Goal: Task Accomplishment & Management: Use online tool/utility

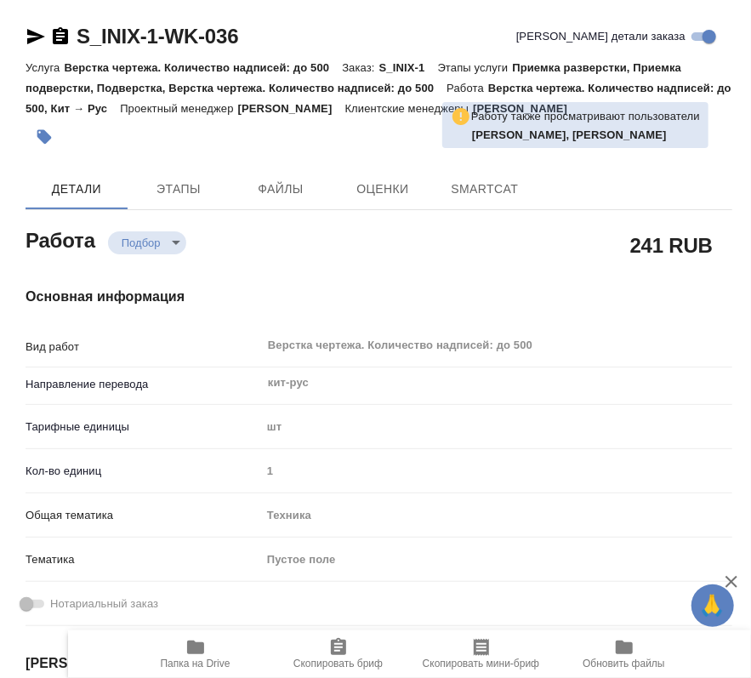
type textarea "x"
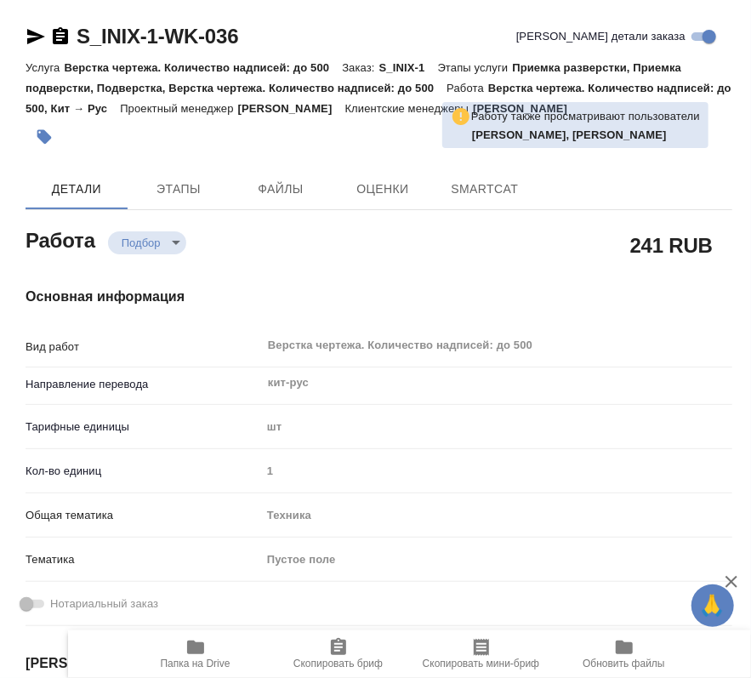
type textarea "x"
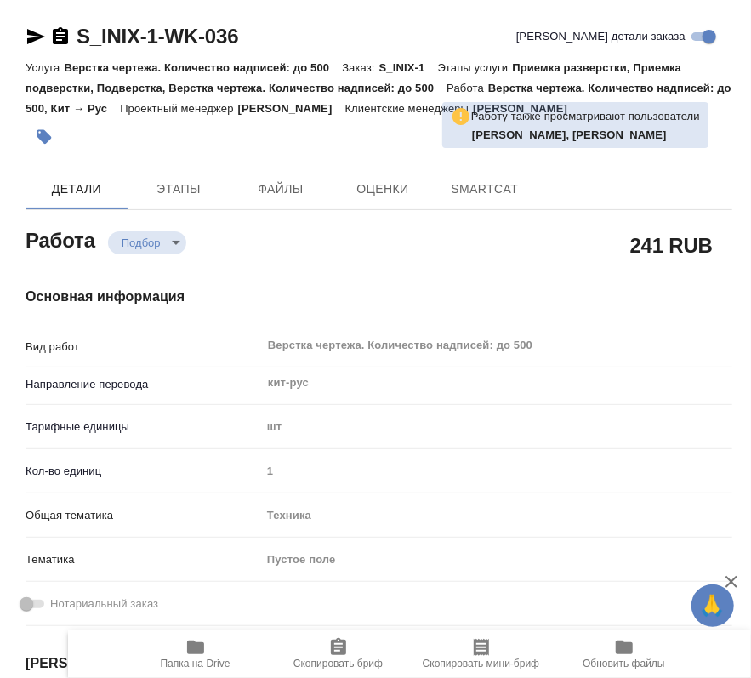
type textarea "x"
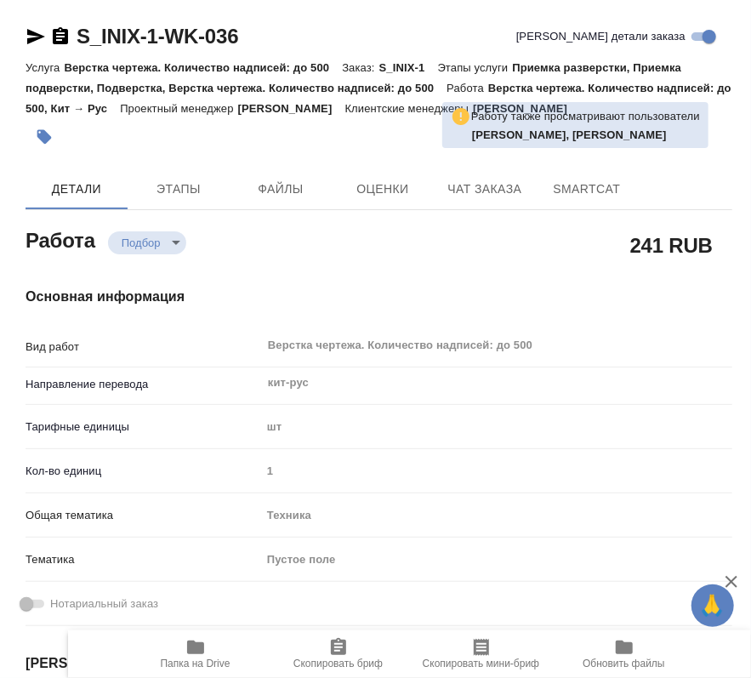
type textarea "x"
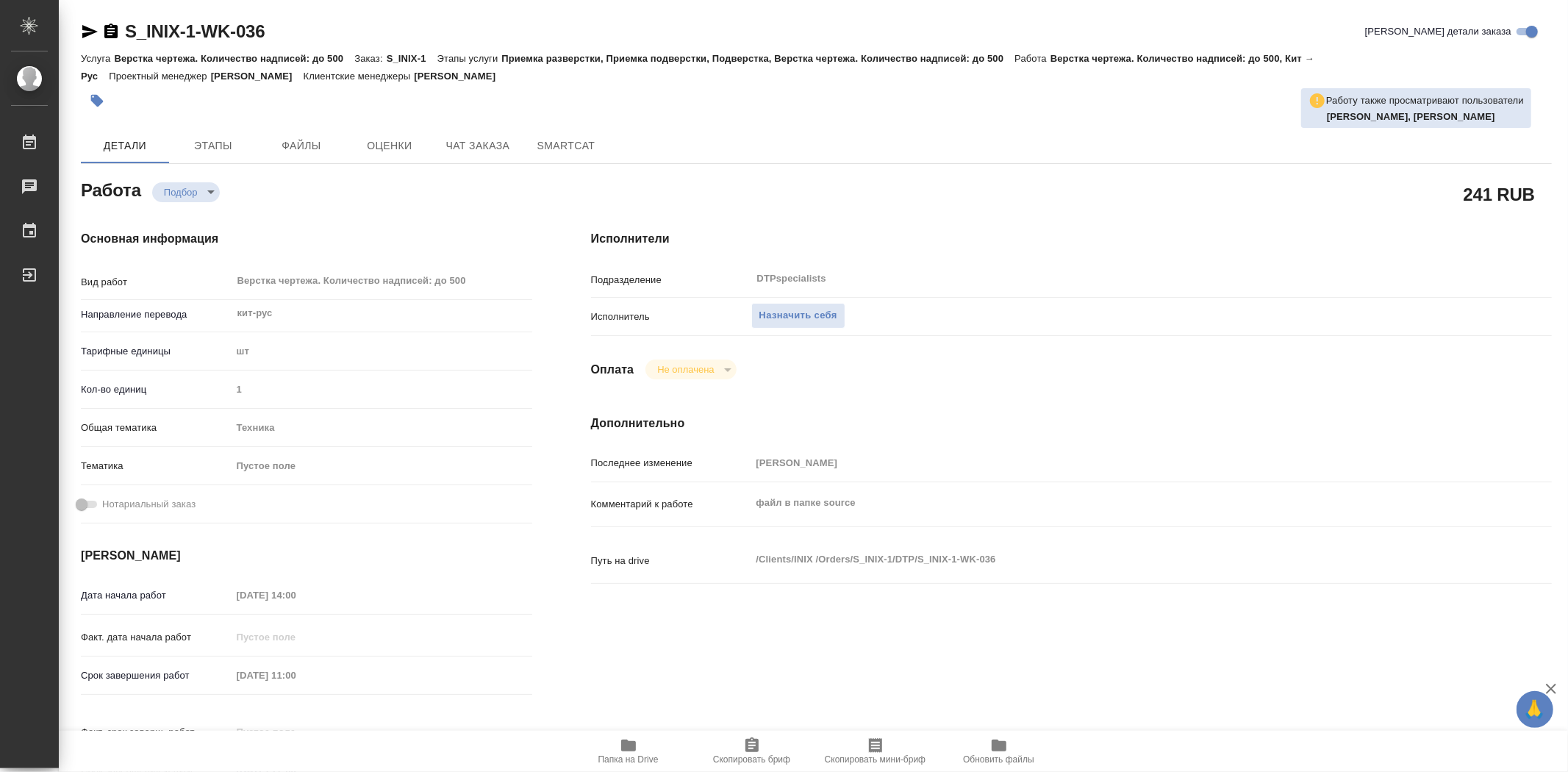
type textarea "x"
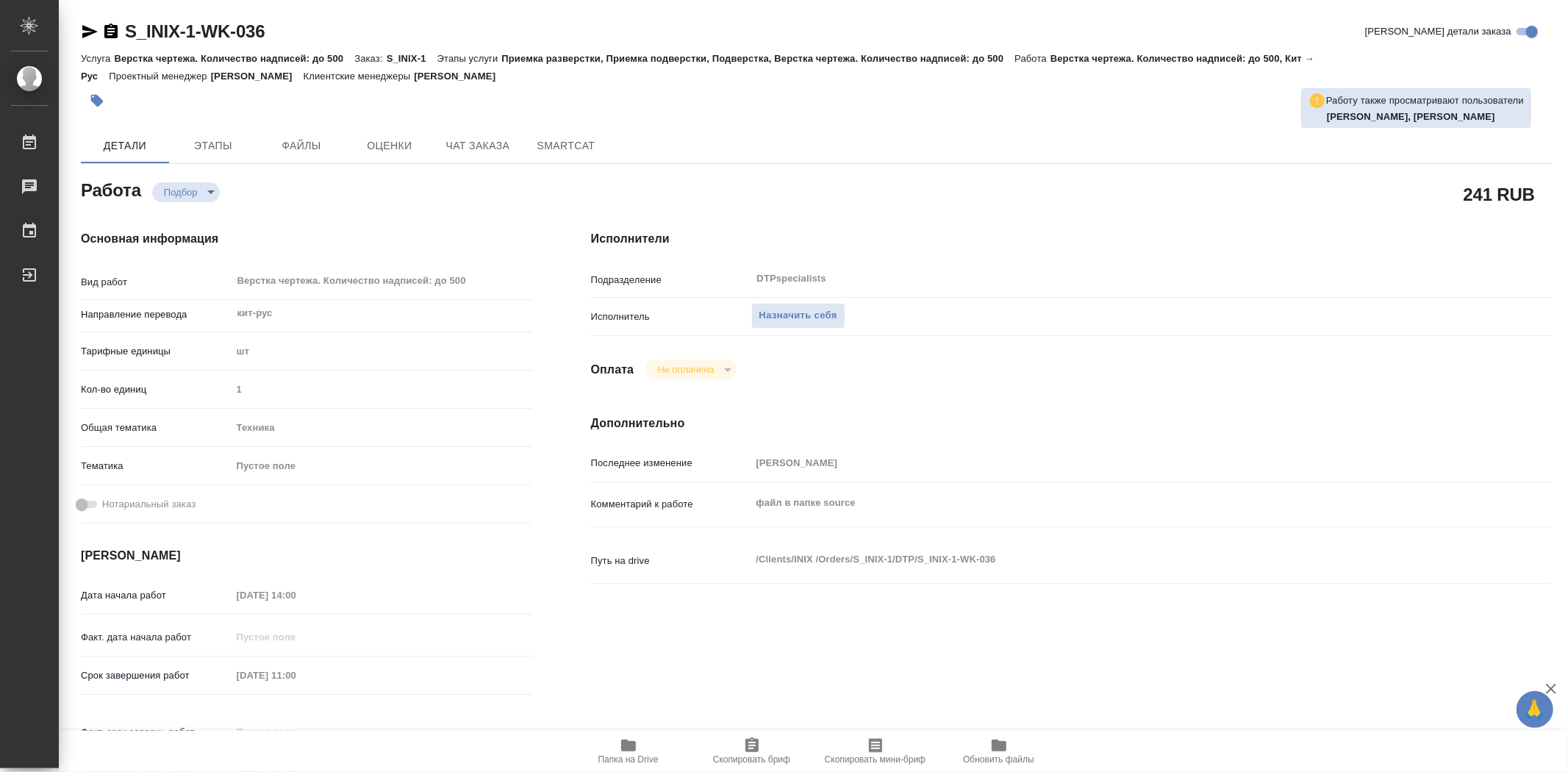
type textarea "x"
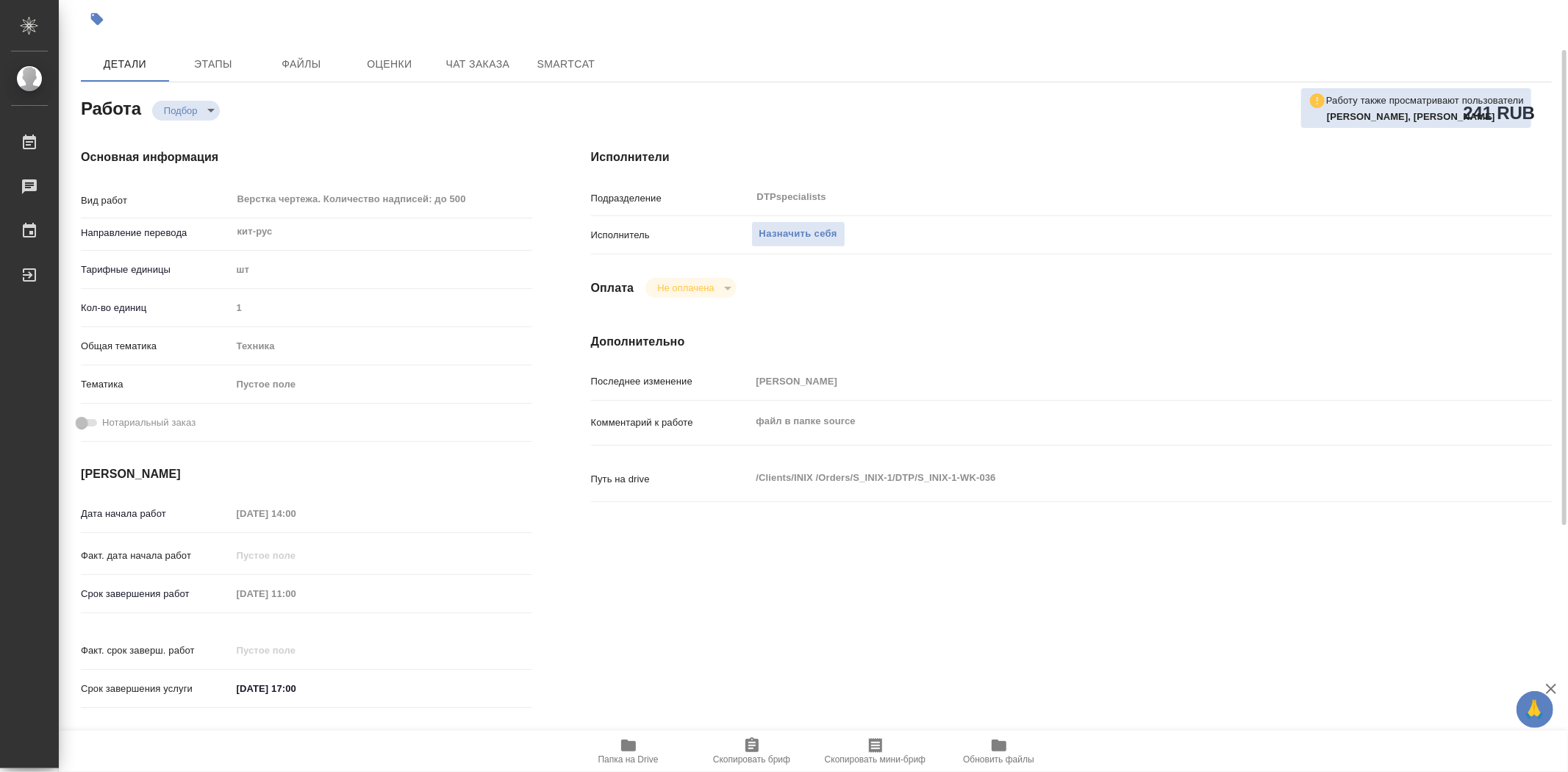
type textarea "x"
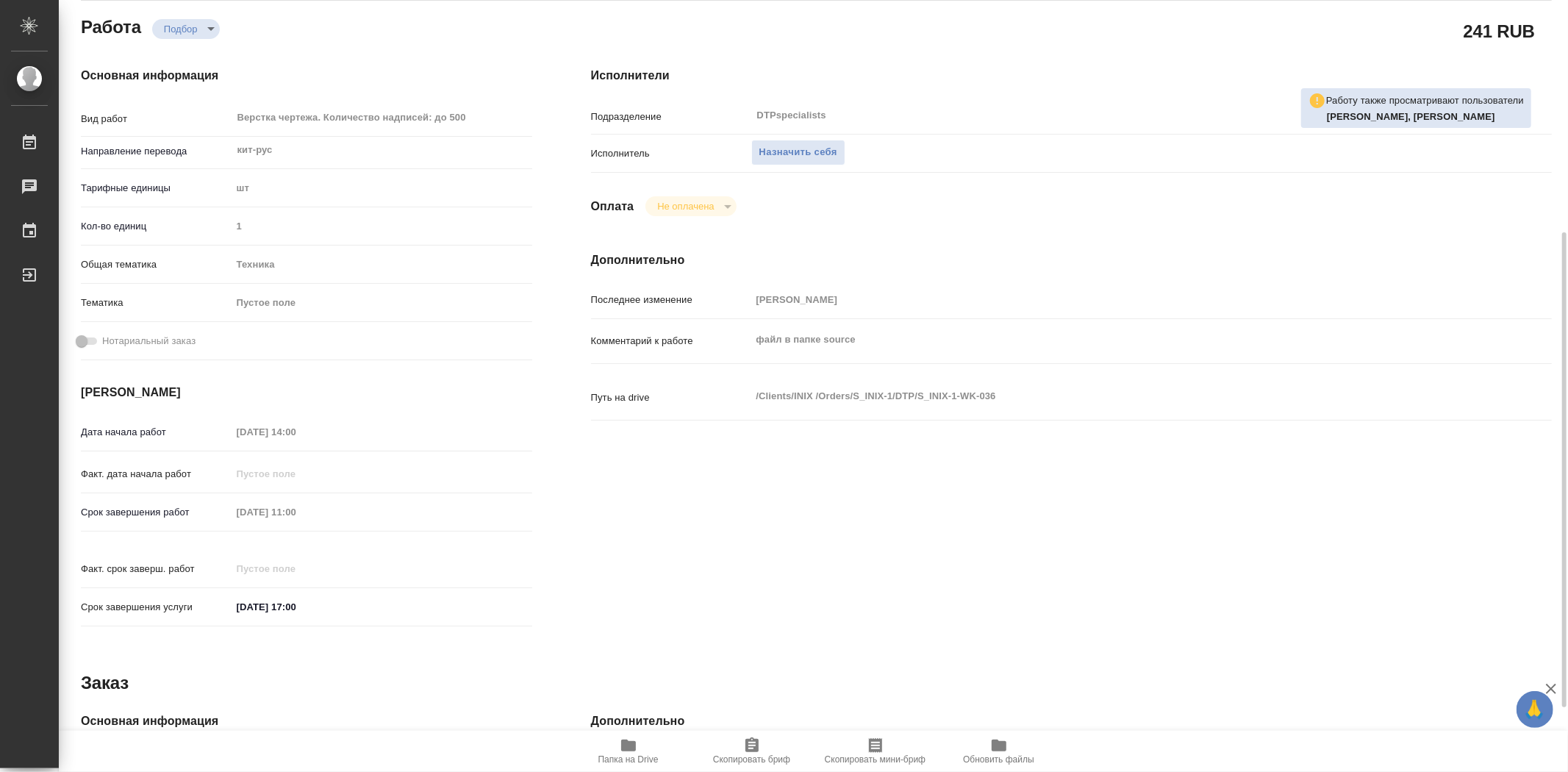
scroll to position [244, 0]
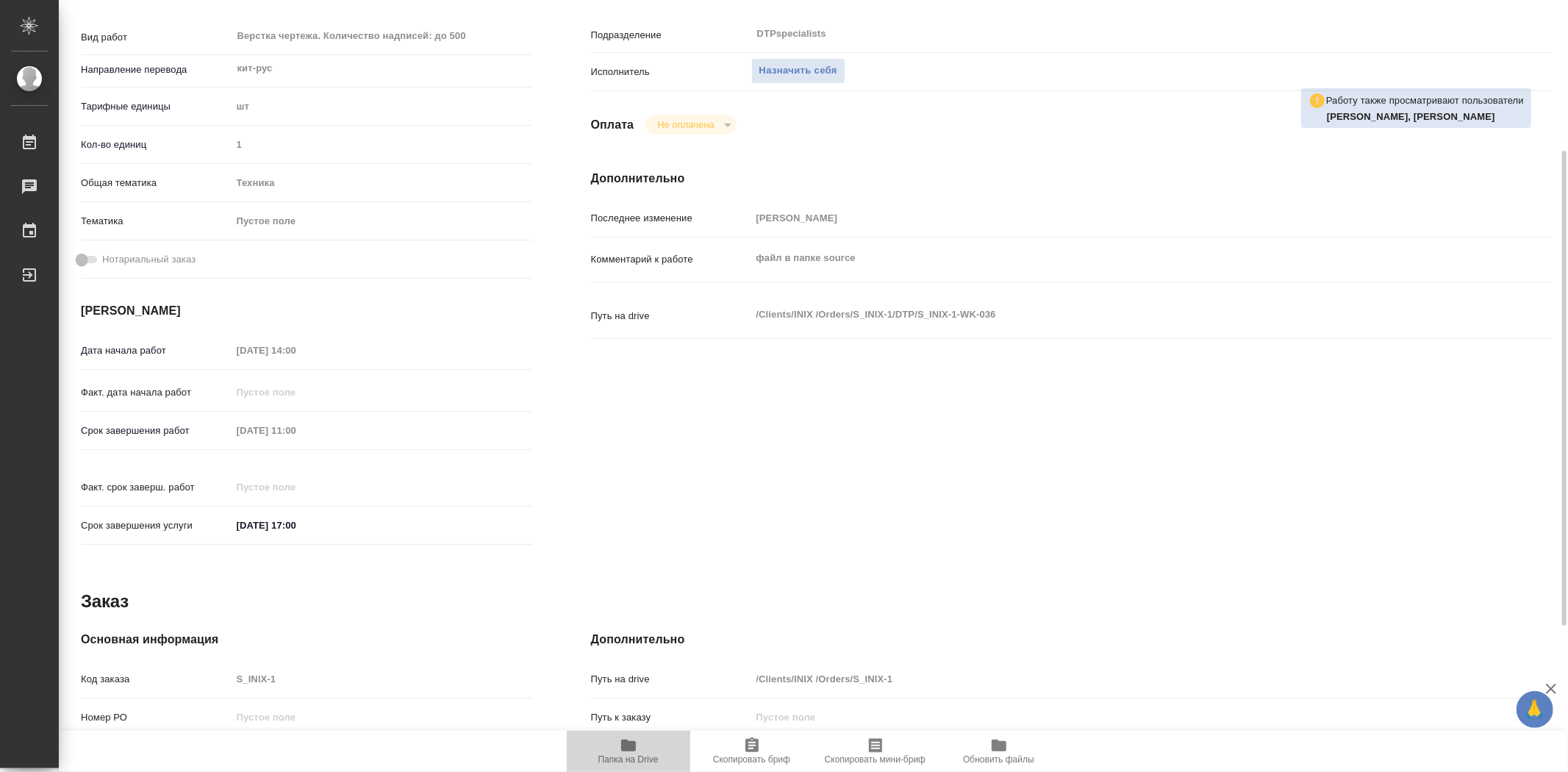
click at [631, 585] on span "Папка на Drive" at bounding box center [629, 759] width 60 height 10
